Goal: Navigation & Orientation: Find specific page/section

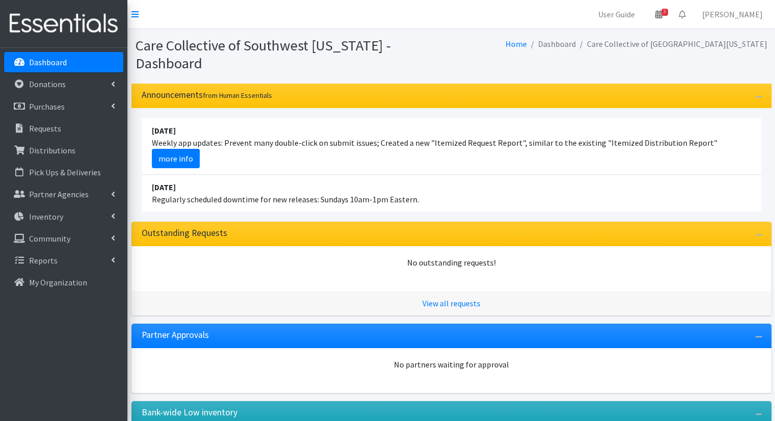
scroll to position [78, 0]
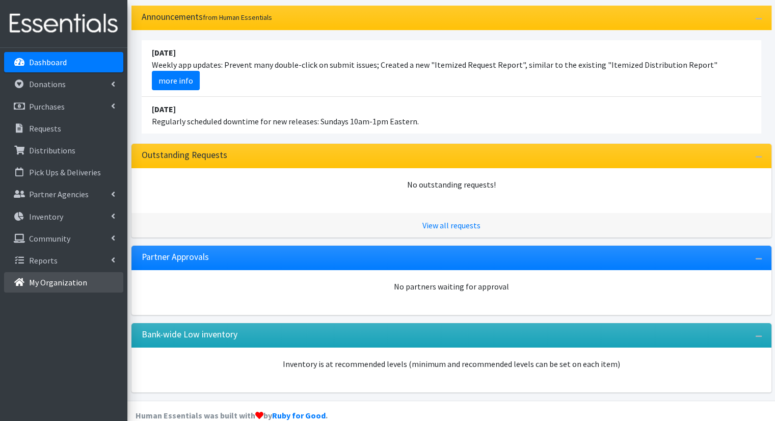
click at [67, 273] on link "My Organization" at bounding box center [63, 282] width 119 height 20
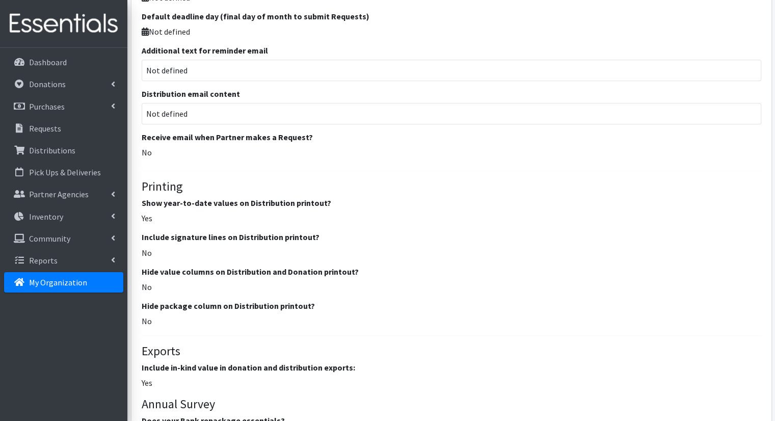
scroll to position [1137, 0]
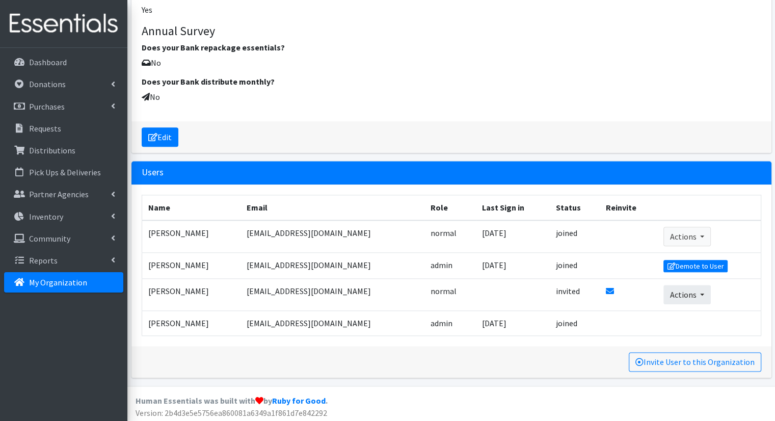
click at [686, 294] on button "Actions" at bounding box center [686, 294] width 47 height 19
click at [606, 288] on icon at bounding box center [610, 291] width 8 height 8
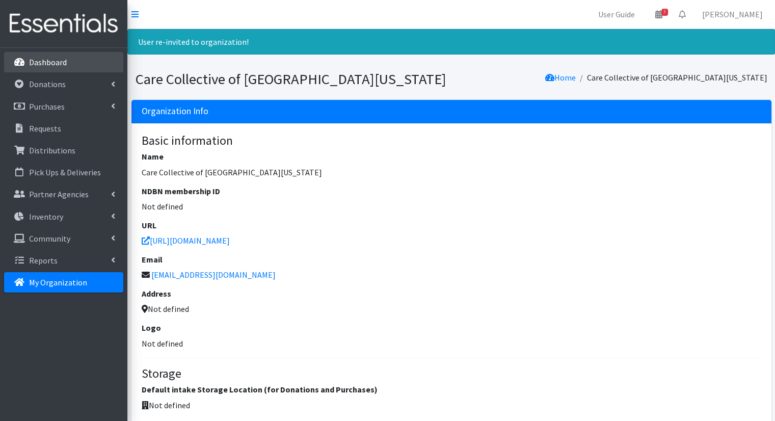
click at [54, 66] on p "Dashboard" at bounding box center [48, 62] width 38 height 10
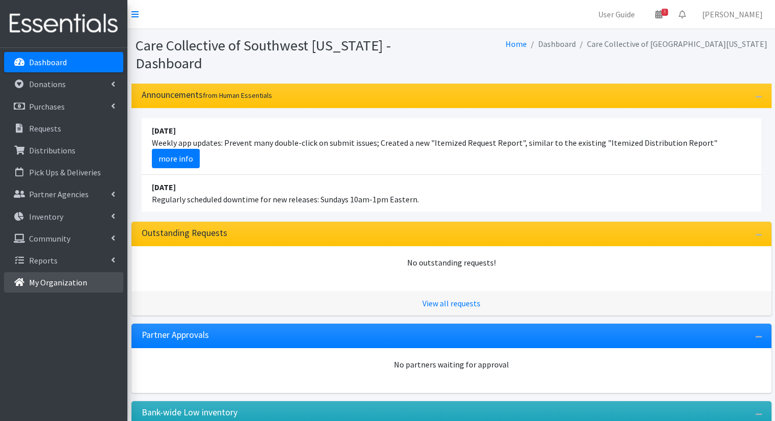
click at [58, 289] on link "My Organization" at bounding box center [63, 282] width 119 height 20
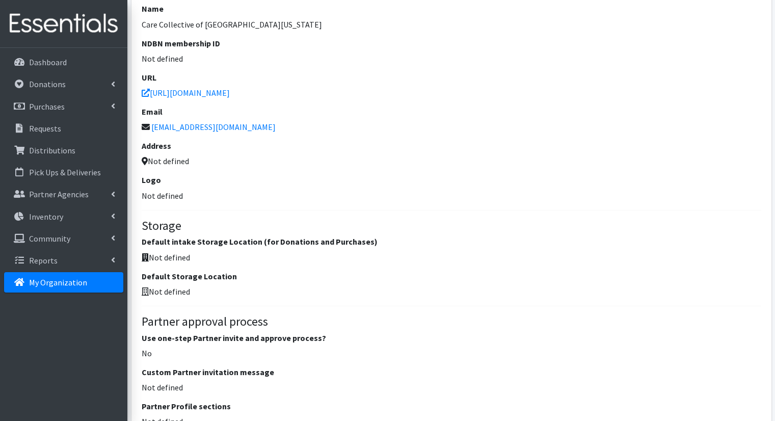
scroll to position [16, 0]
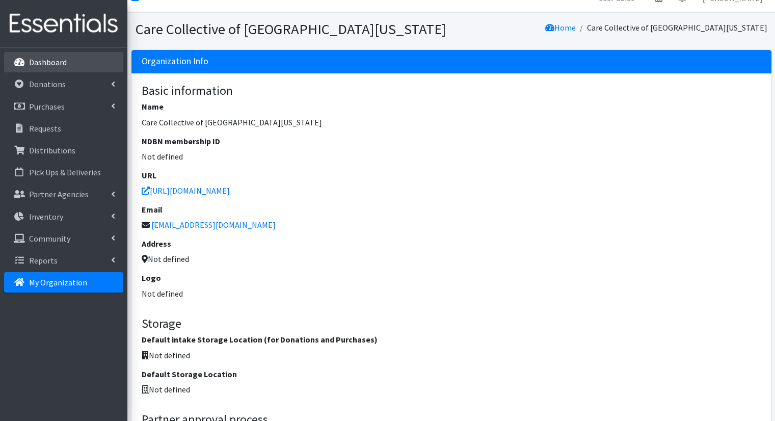
click at [54, 62] on p "Dashboard" at bounding box center [48, 62] width 38 height 10
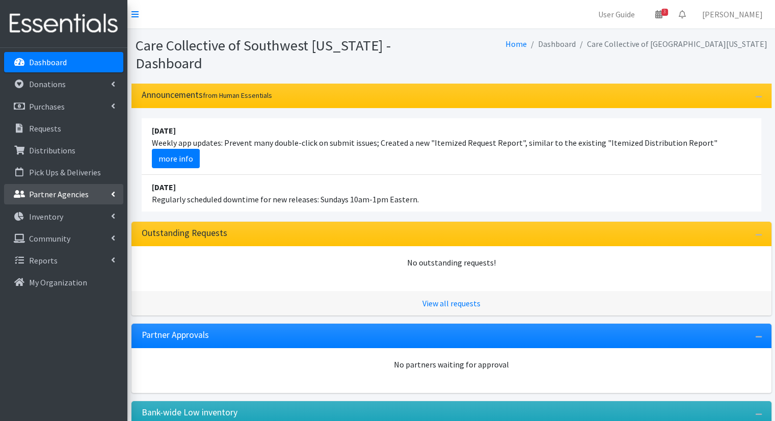
click at [54, 198] on p "Partner Agencies" at bounding box center [59, 194] width 60 height 10
click at [57, 220] on link "All Partners" at bounding box center [63, 216] width 119 height 20
